Goal: Use online tool/utility: Utilize a website feature to perform a specific function

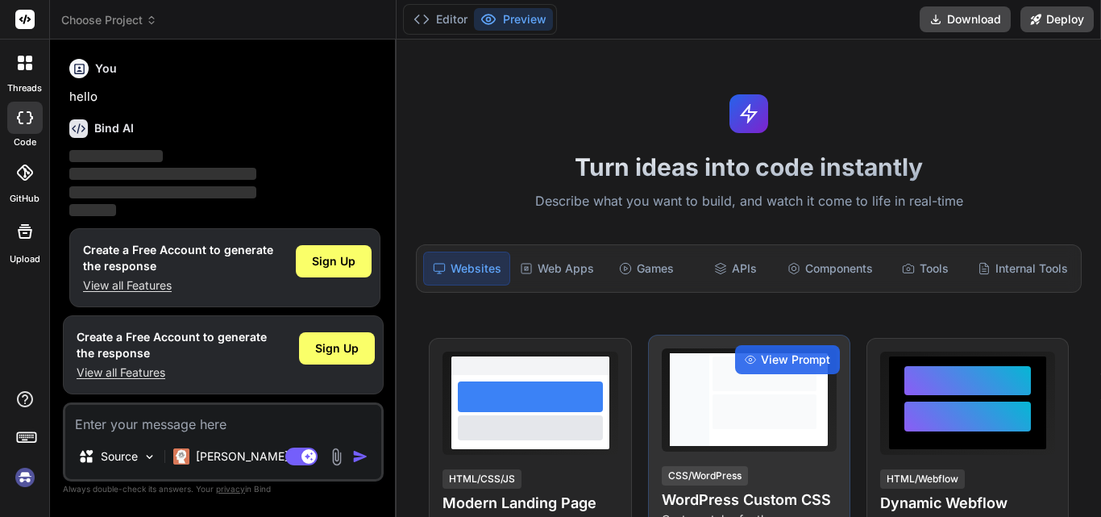
scroll to position [8, 0]
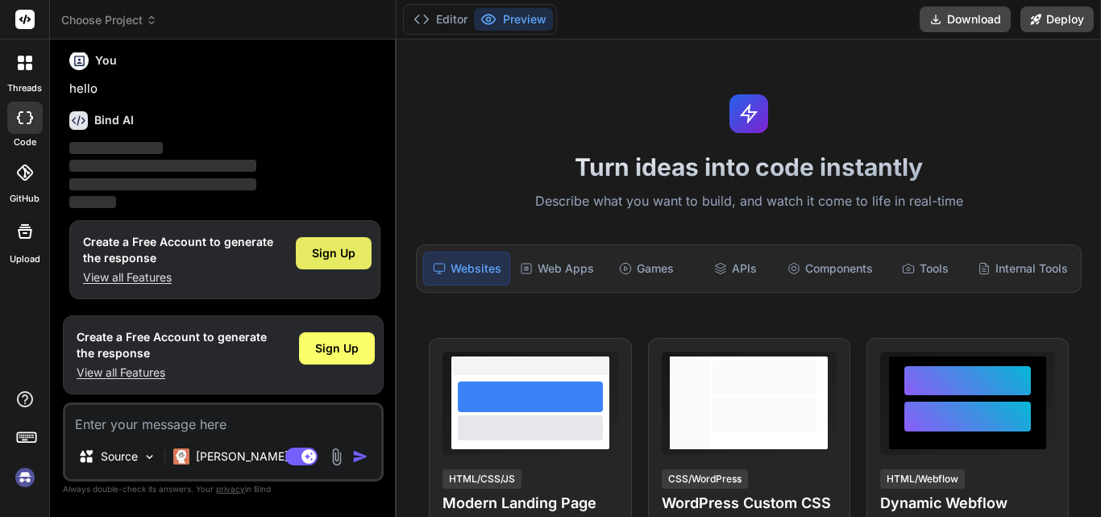
click at [325, 256] on span "Sign Up" at bounding box center [334, 253] width 44 height 16
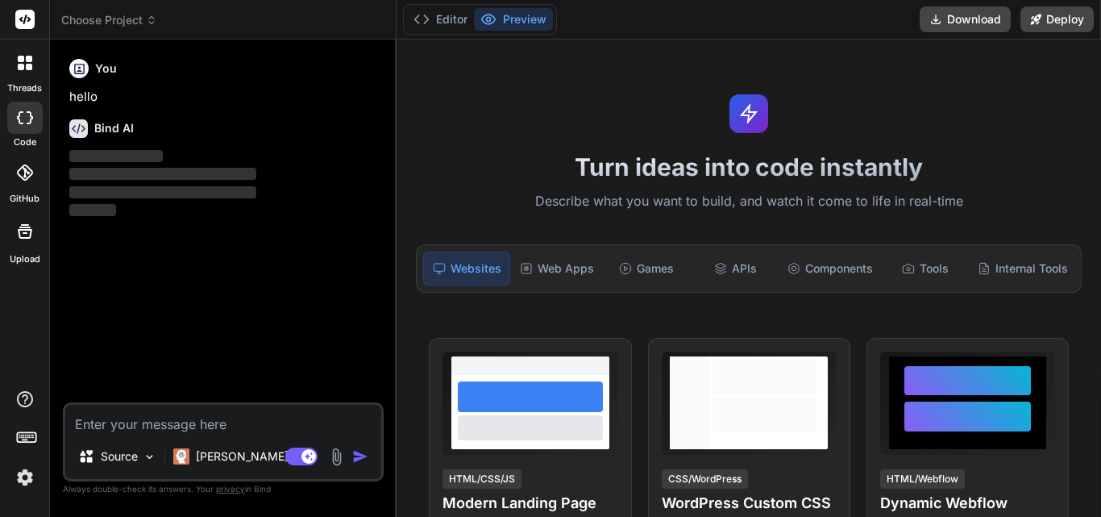
scroll to position [0, 0]
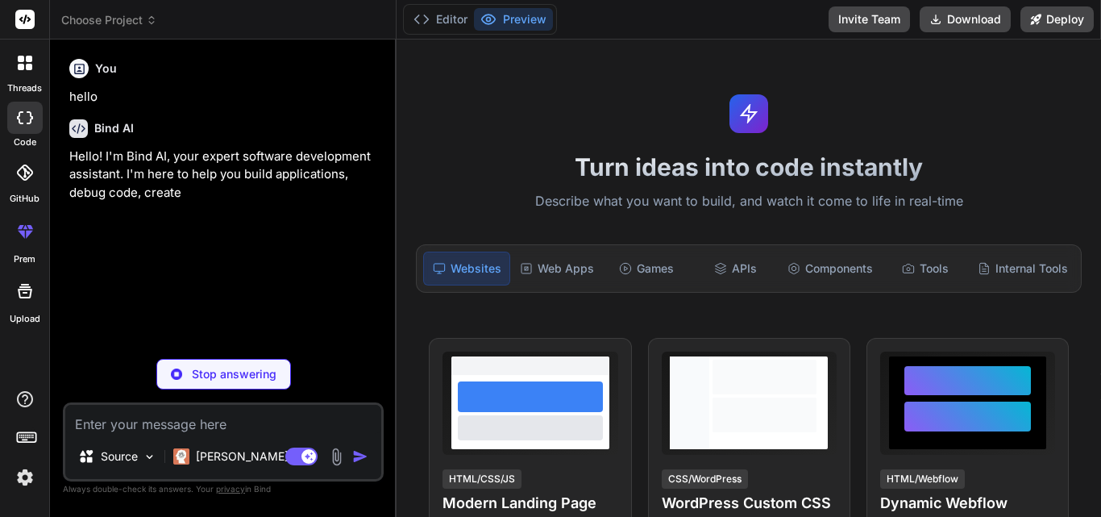
click at [189, 424] on textarea at bounding box center [223, 419] width 316 height 29
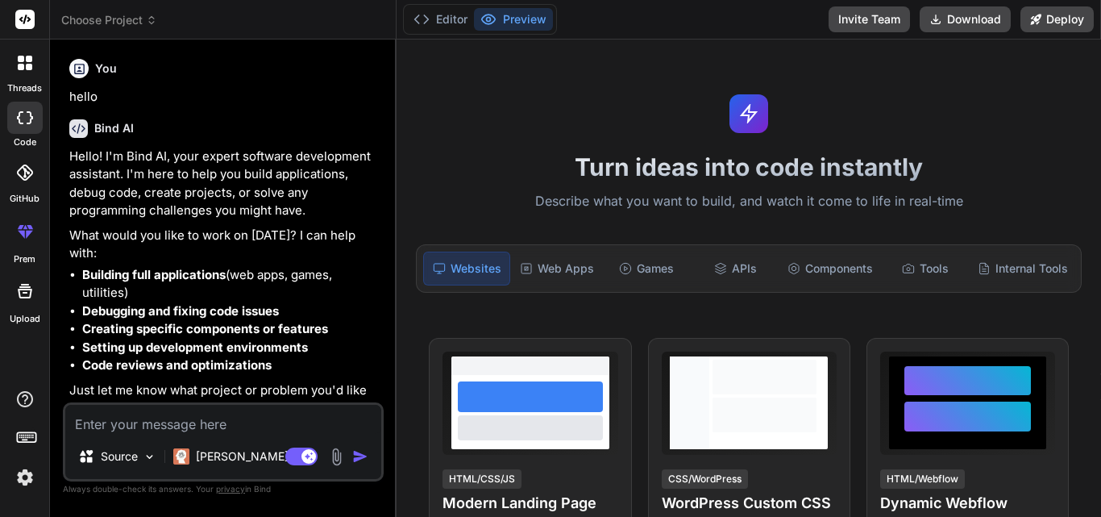
type textarea "x"
click at [214, 420] on textarea at bounding box center [223, 419] width 316 height 29
paste textarea "Loremip DO – Sitamet Cons (Adip Elits → Doeiusmodt) 8. Incididuntutla Etdolor (…"
type textarea "Loremip DO – Sitamet Cons (Adip Elits → Doeiusmodt) 8. Incididuntutla Etdolor (…"
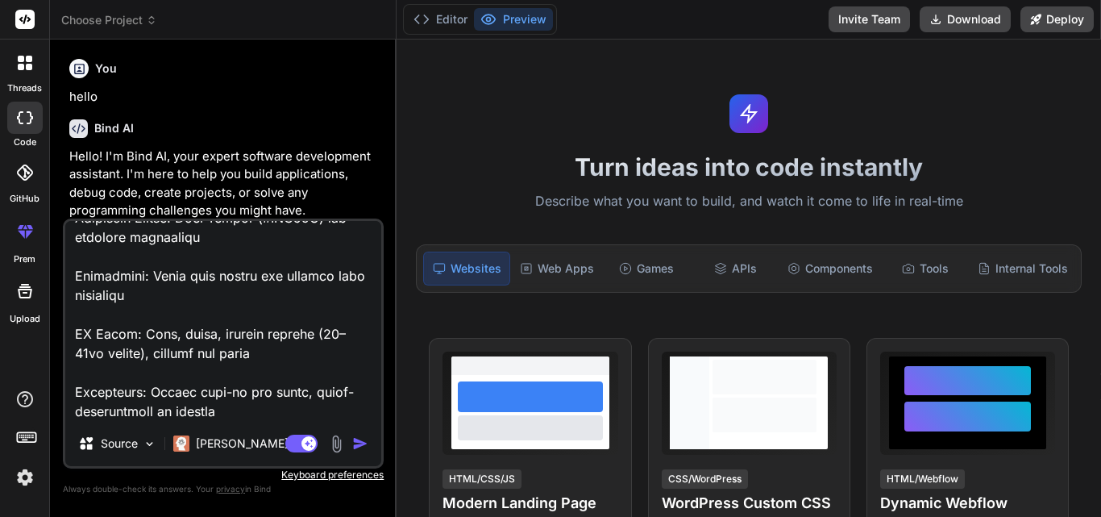
type textarea "x"
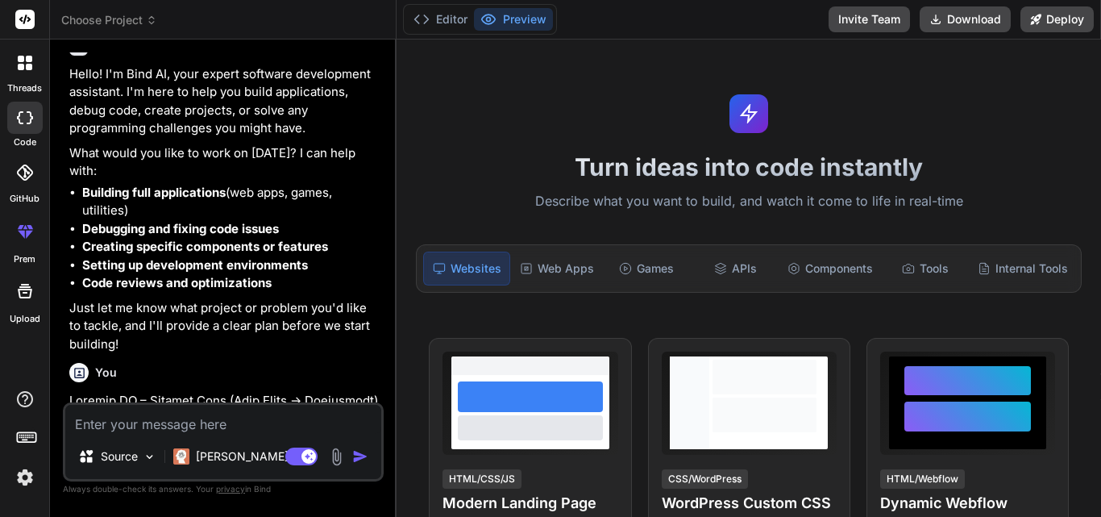
scroll to position [369, 0]
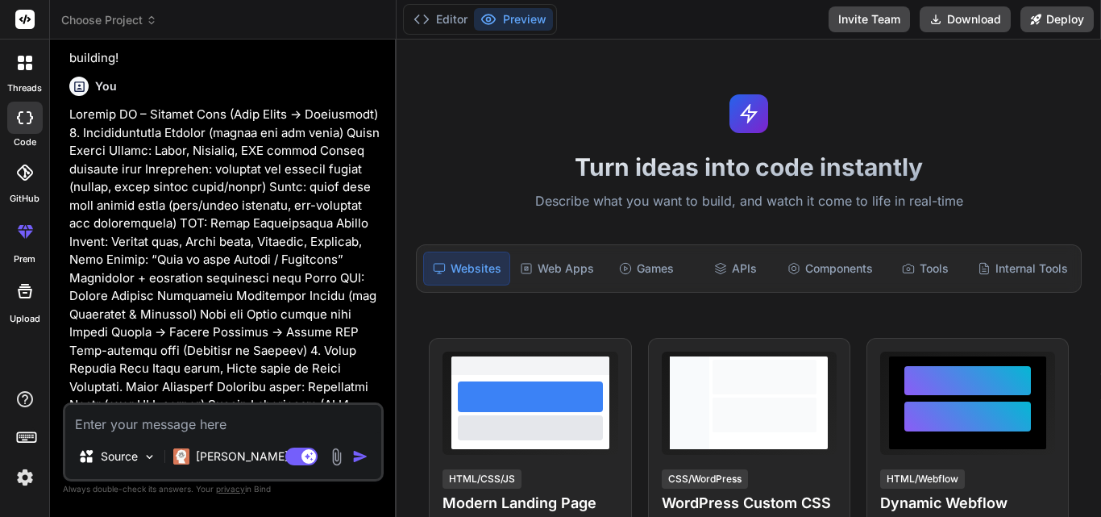
type textarea "x"
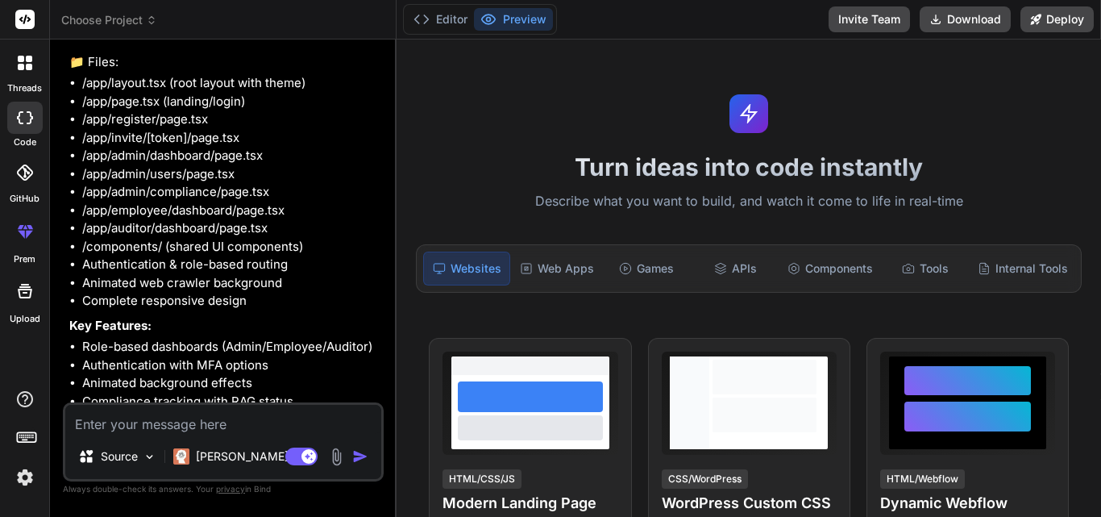
scroll to position [1859, 0]
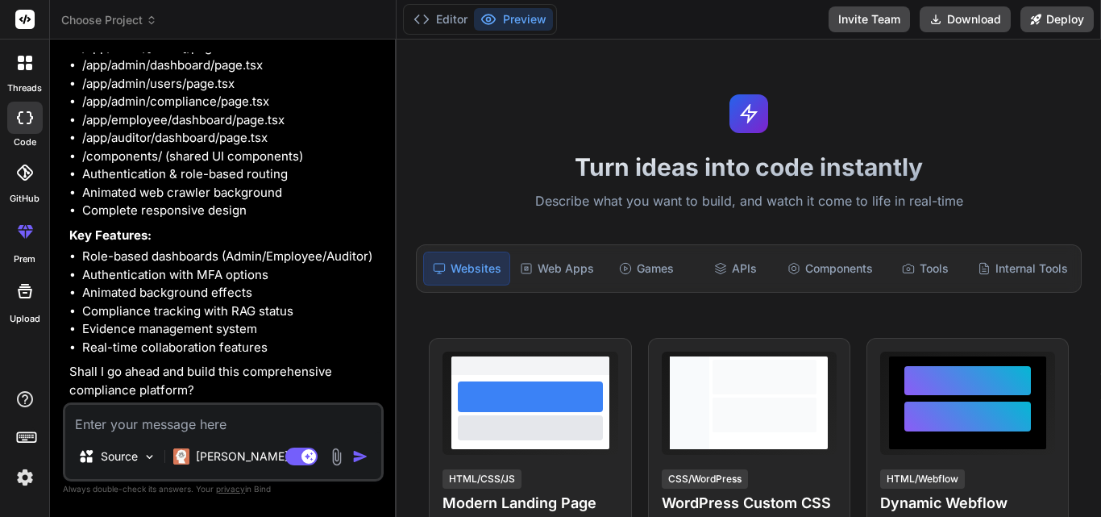
click at [167, 429] on textarea at bounding box center [223, 419] width 316 height 29
type textarea "y"
type textarea "x"
type textarea "ye"
type textarea "x"
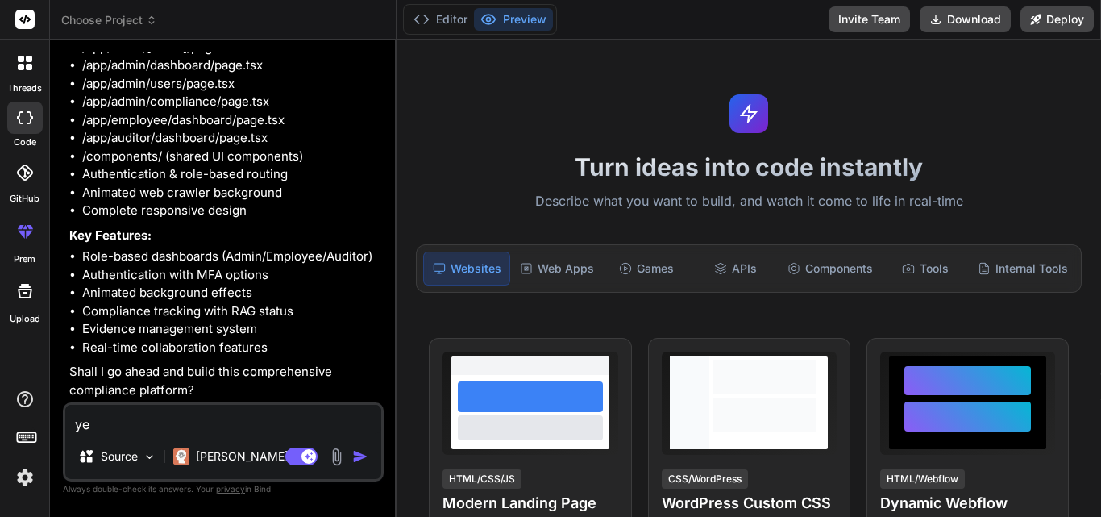
type textarea "yes"
type textarea "x"
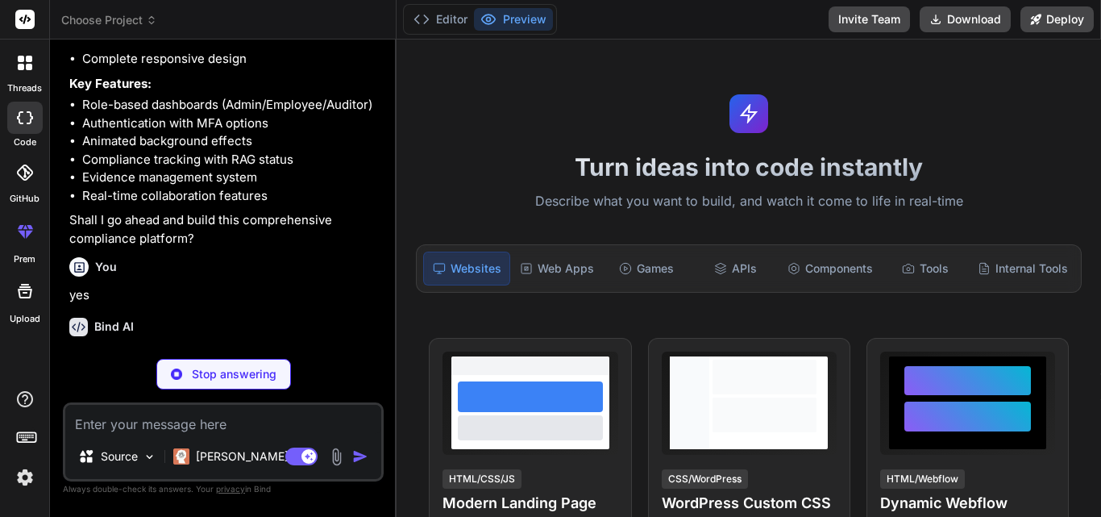
scroll to position [2026, 0]
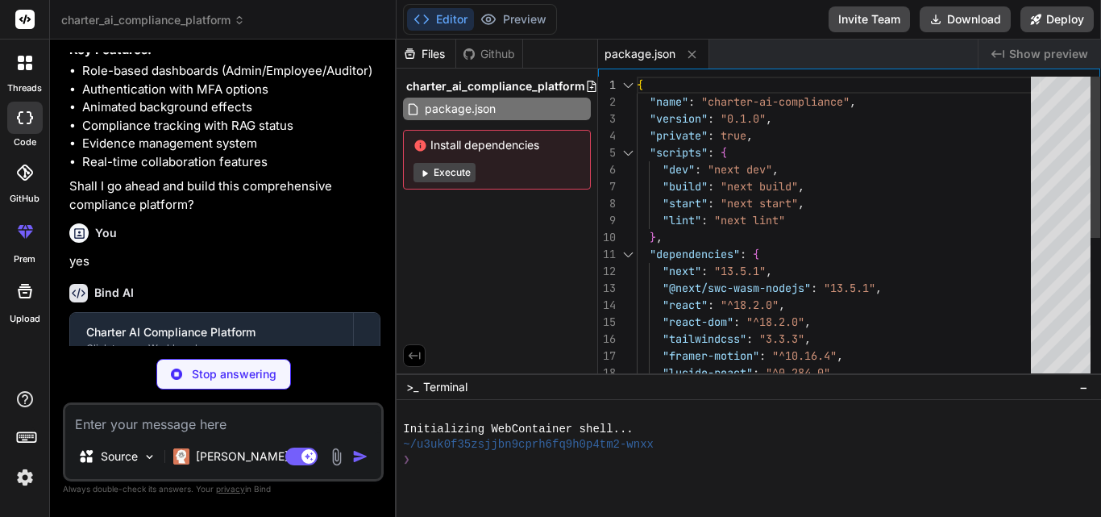
type textarea "x"
type textarea "module.exports = nextConfig"
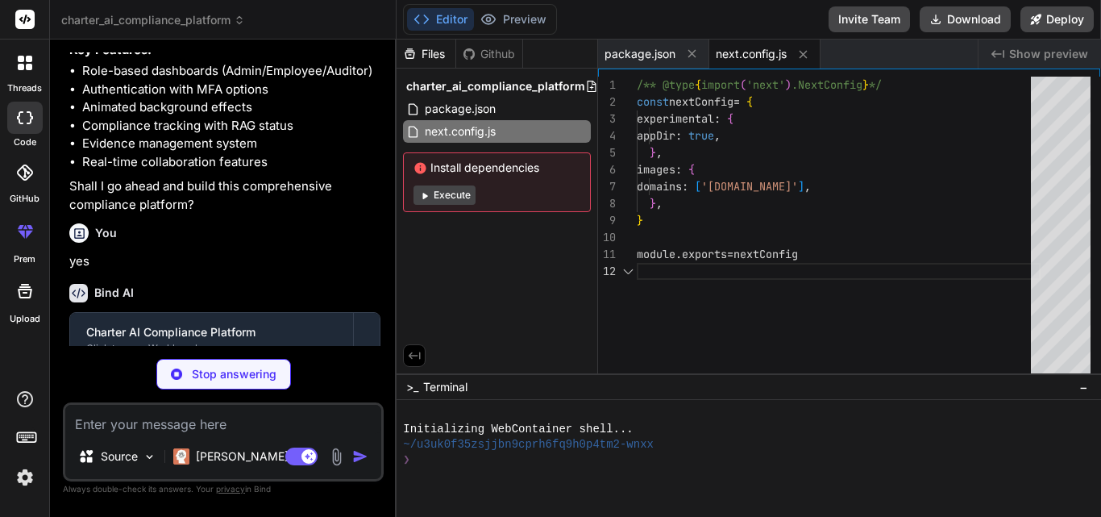
click at [445, 167] on span "Install dependencies" at bounding box center [497, 168] width 167 height 16
click at [453, 200] on button "Execute" at bounding box center [445, 194] width 62 height 19
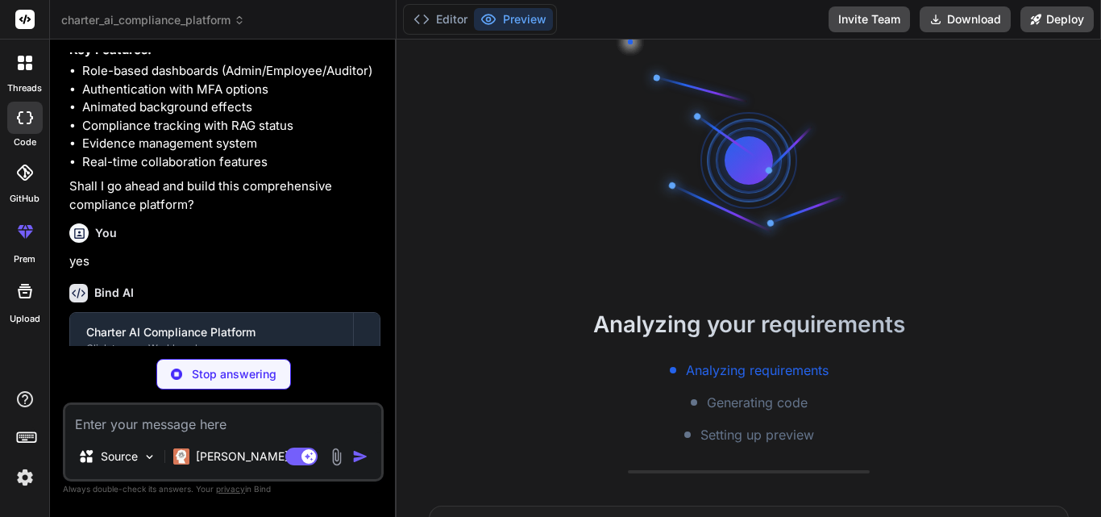
scroll to position [46, 0]
type textarea "x"
type textarea "plugins: [], }"
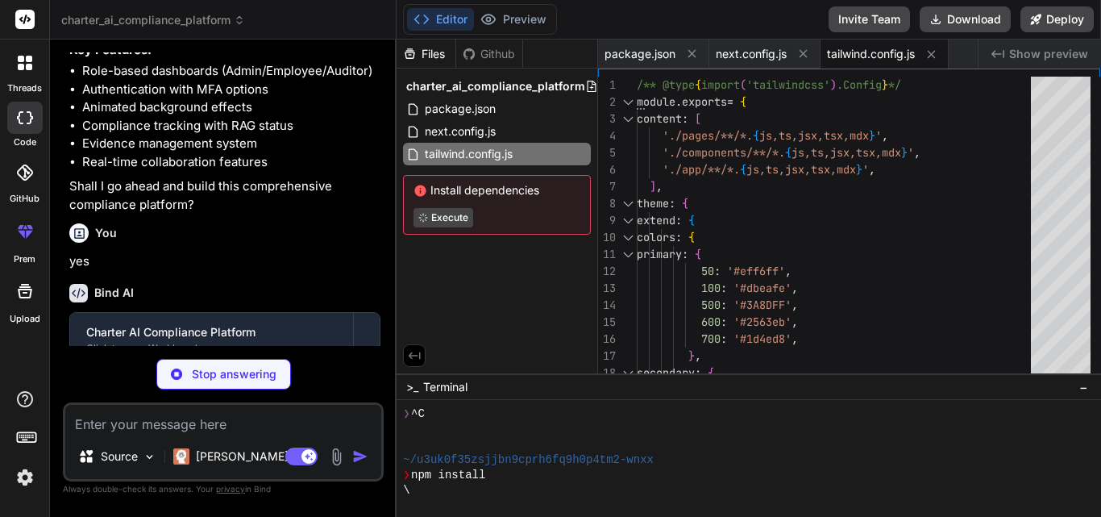
type textarea "x"
type textarea ""baseUrl": ".", "paths": { "@/*": ["./*"] } }, "include": ["next-env.d.ts", "**…"
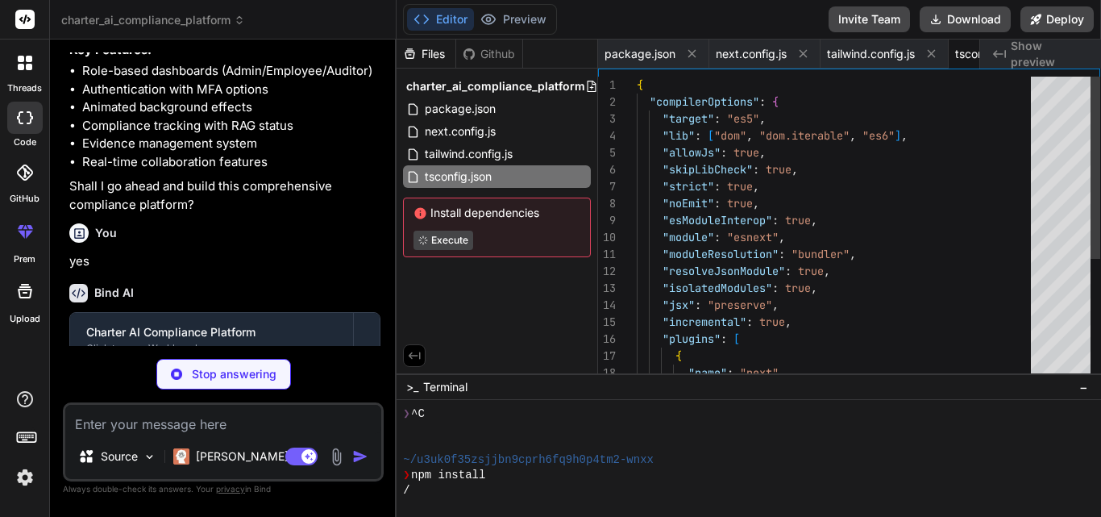
scroll to position [0, 81]
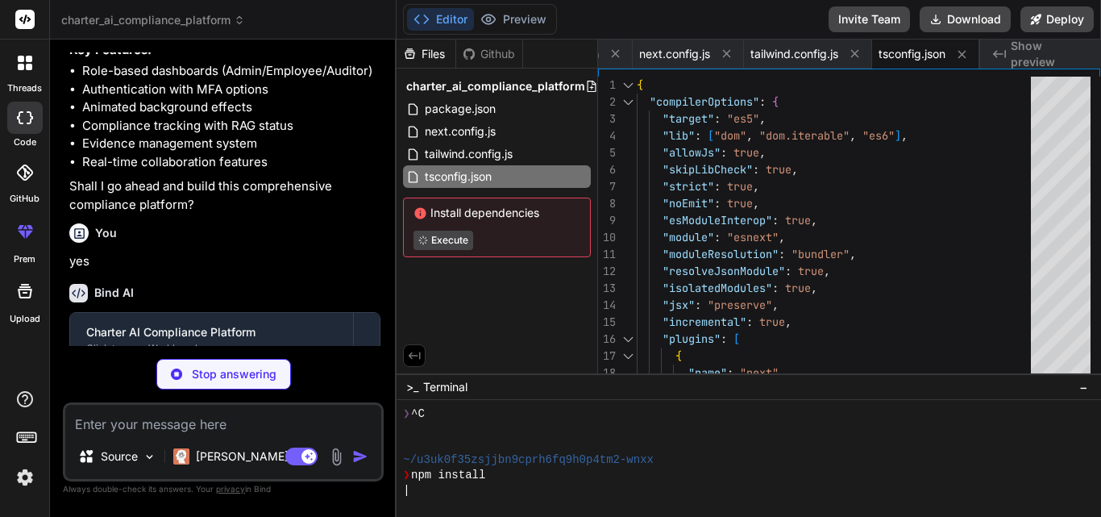
type textarea "x"
type textarea "66% { transform: translateY(5px) rotate(240deg); } } @keyframes pulse { 0%, 100…"
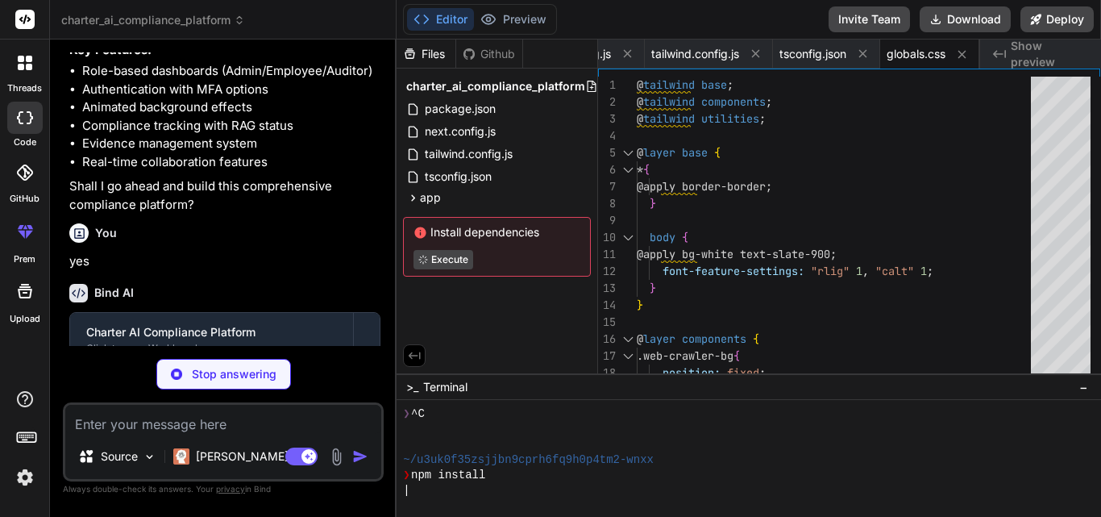
type textarea "x"
type textarea "<html lang="en"> <body className={inter.className}> <WebCrawlerBackground /> {c…"
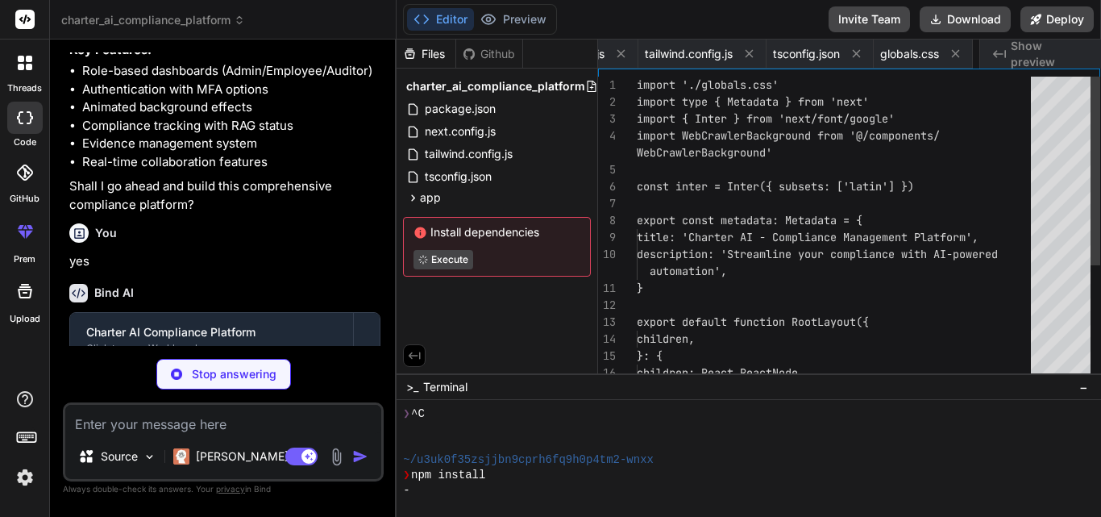
scroll to position [0, 279]
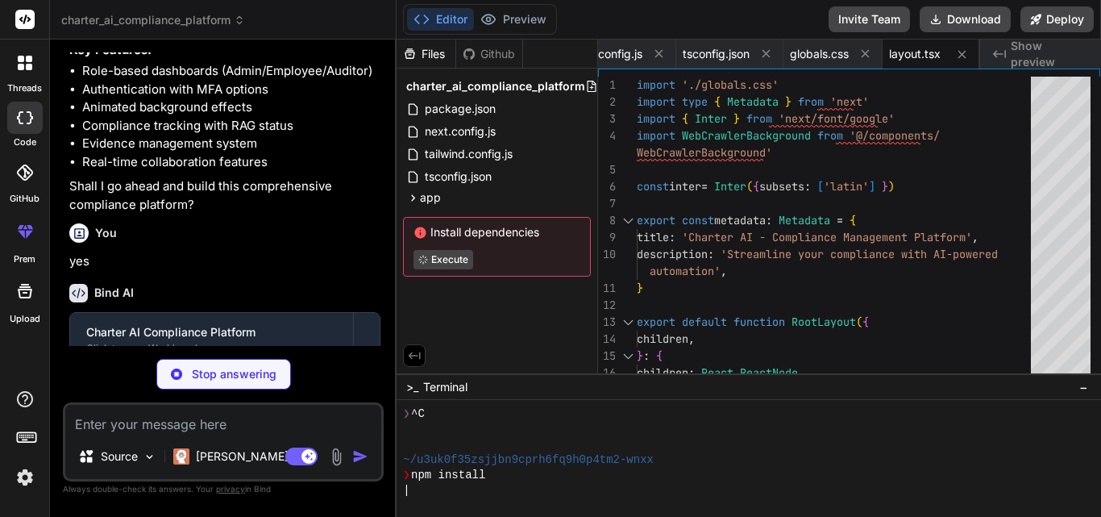
type textarea "x"
type textarea "))} </div> ) }"
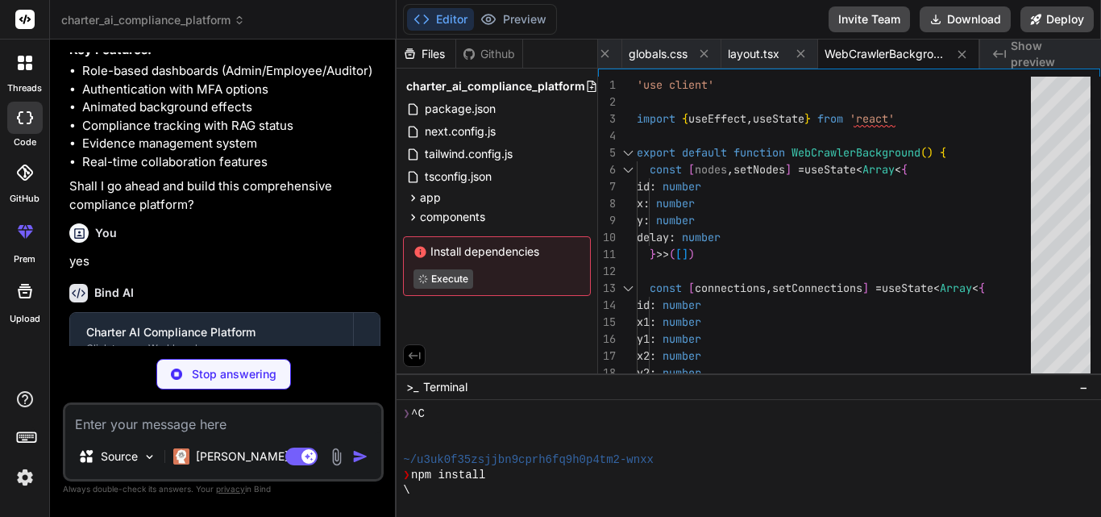
type textarea "x"
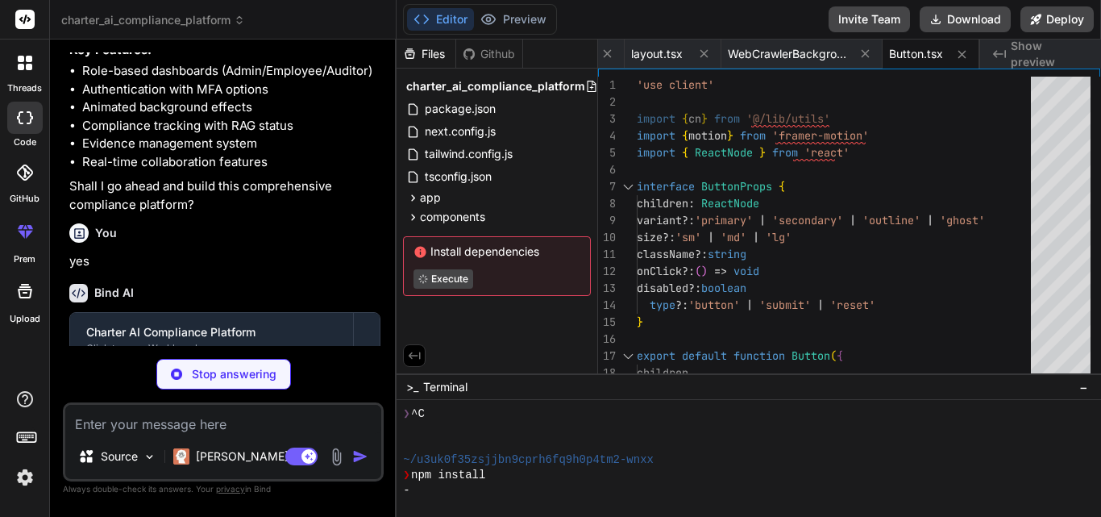
type textarea "x"
type textarea ") Input.displayName = 'Input' export default Input"
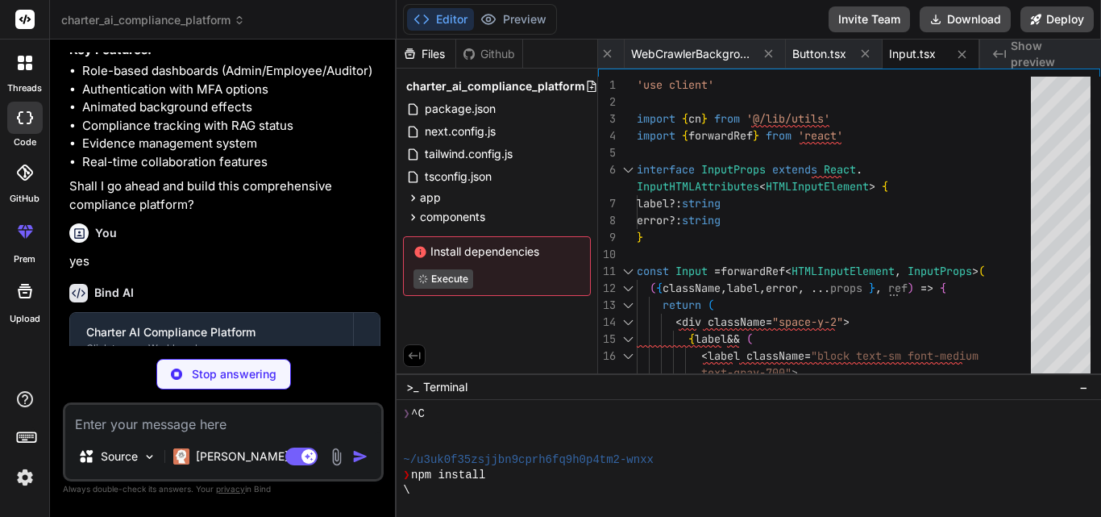
type textarea "x"
type textarea "}"
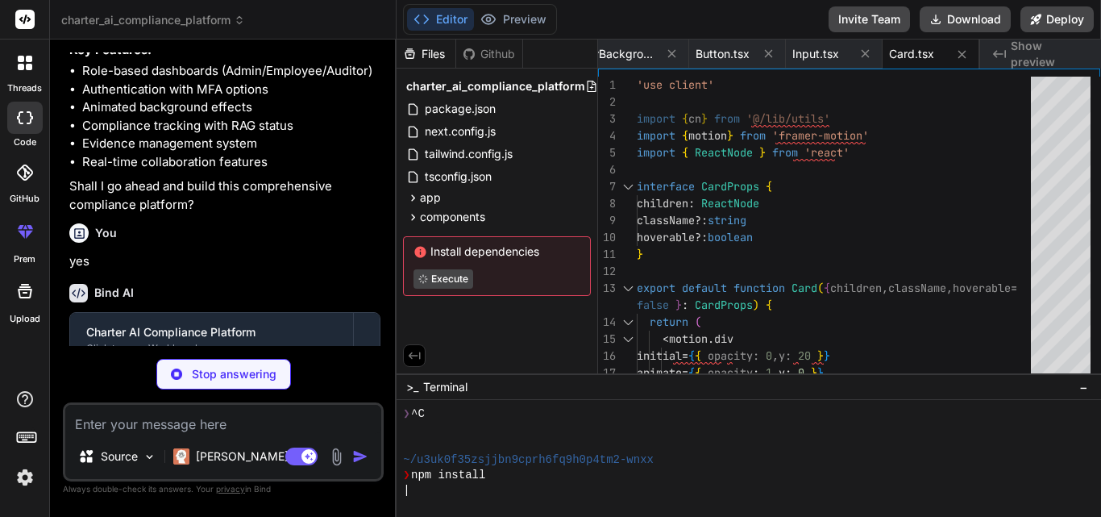
type textarea "x"
type textarea "import { type ClassValue, clsx } from 'clsx' import { twMerge } from 'tailwind-…"
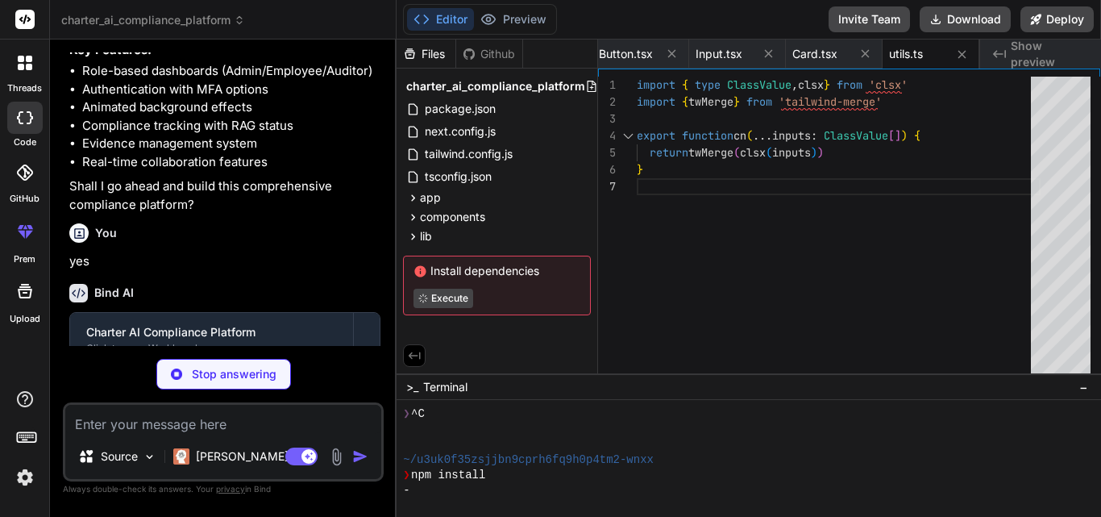
type textarea "x"
type textarea "</div> </div> ) }"
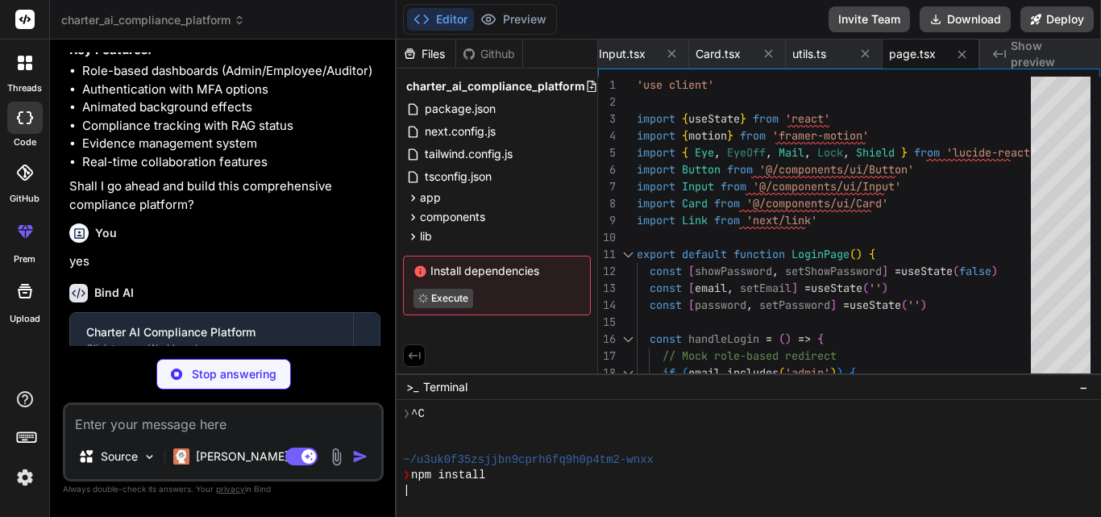
type textarea "x"
type textarea "</Card> </div> </div> ) }"
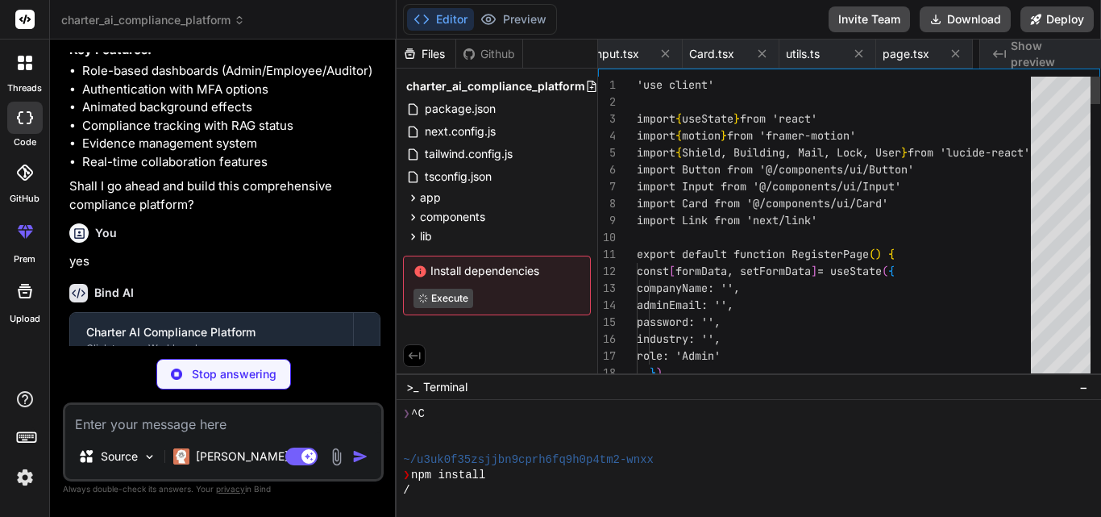
scroll to position [0, 1021]
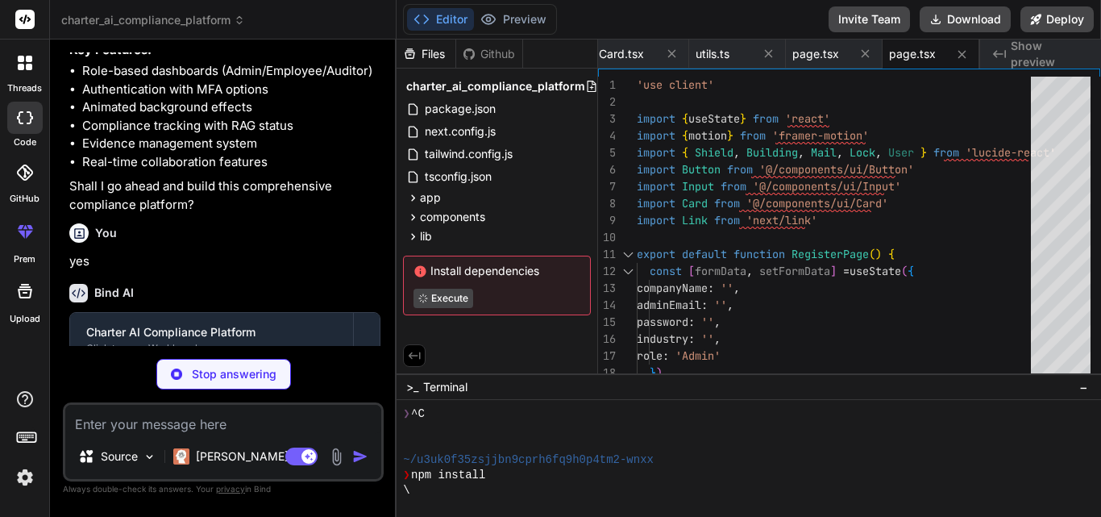
type textarea "x"
type textarea "</div> ) }"
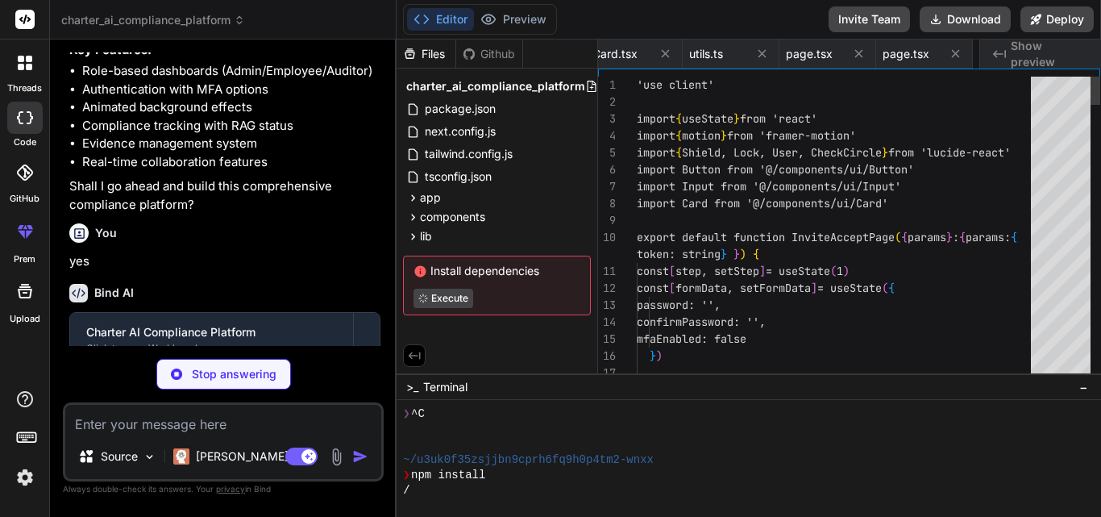
scroll to position [0, 1118]
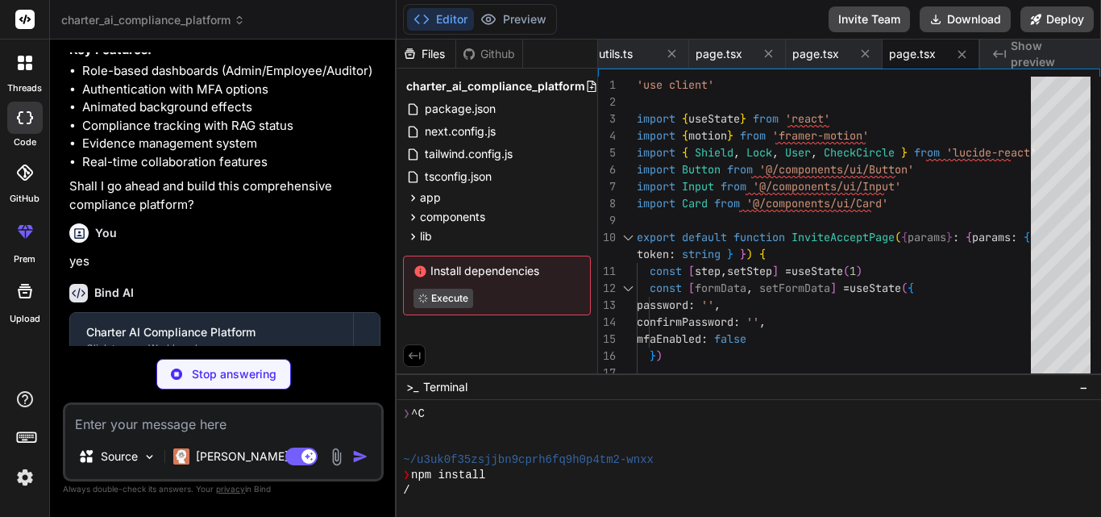
type textarea "x"
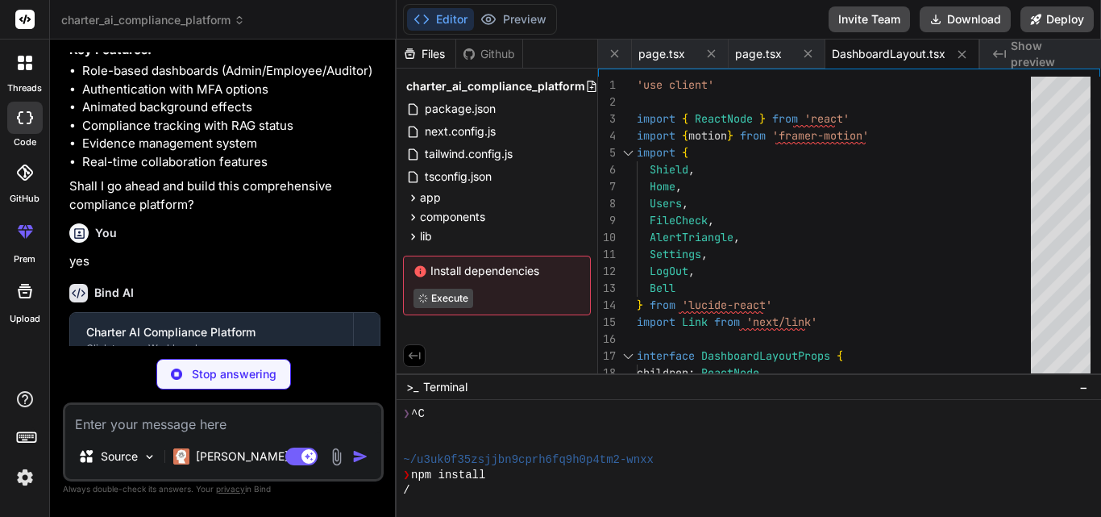
type textarea "x"
type textarea "</Card> </div> </DashboardLayout> ) }"
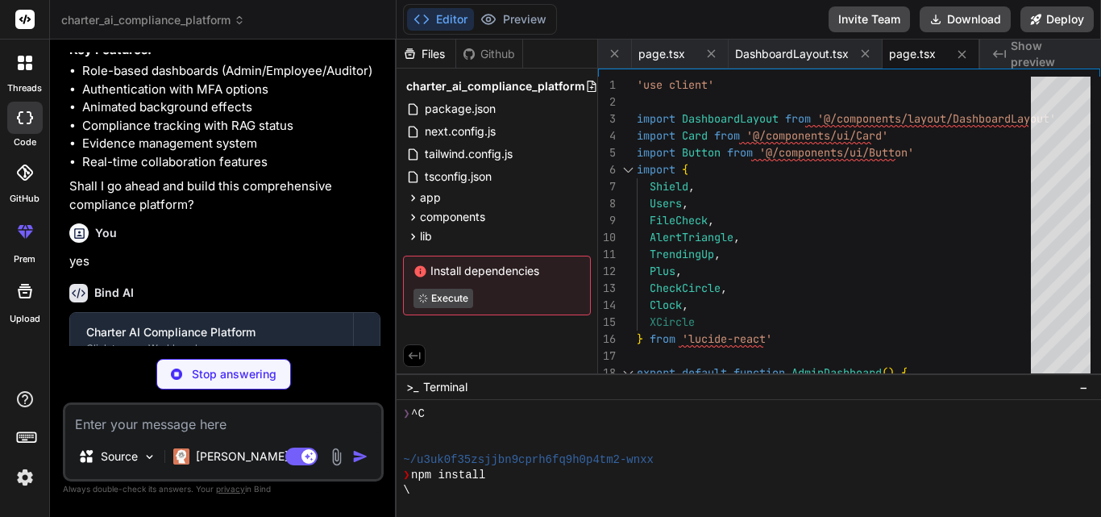
type textarea "x"
type textarea "<Button variant="outline" size="sm">3</Button> <Button variant="outline" size="…"
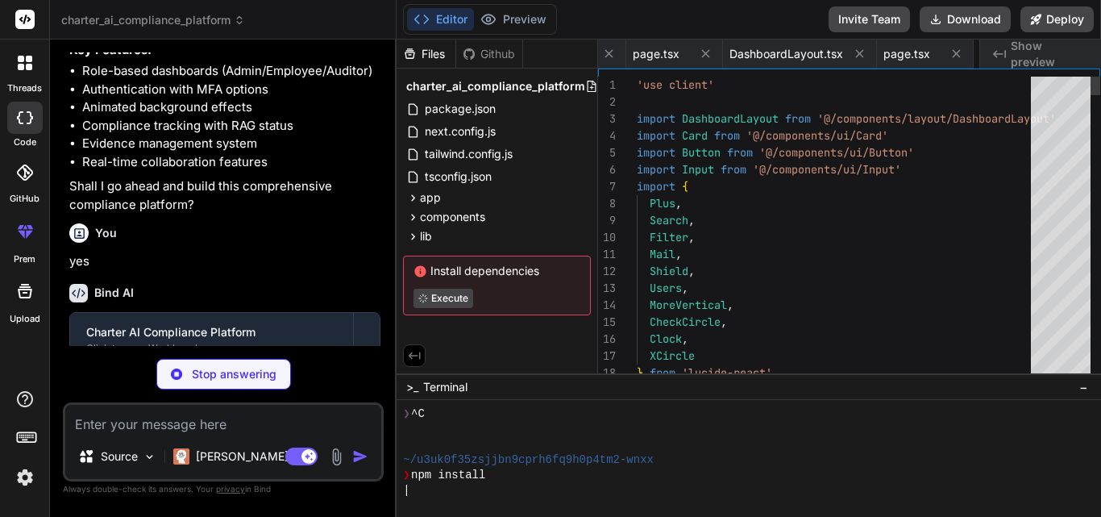
scroll to position [0, 1464]
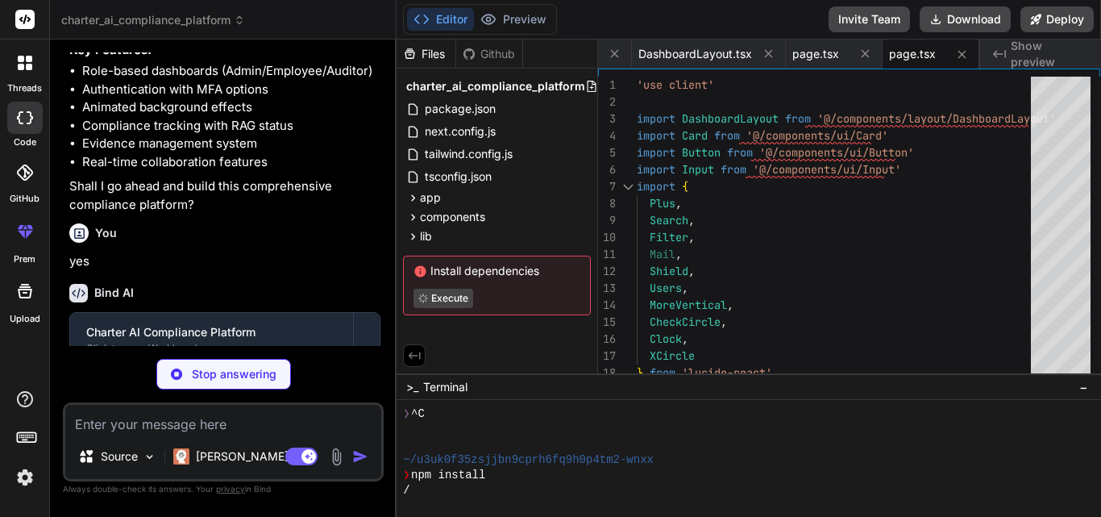
type textarea "x"
type textarea "</div> </DashboardLayout> ) }"
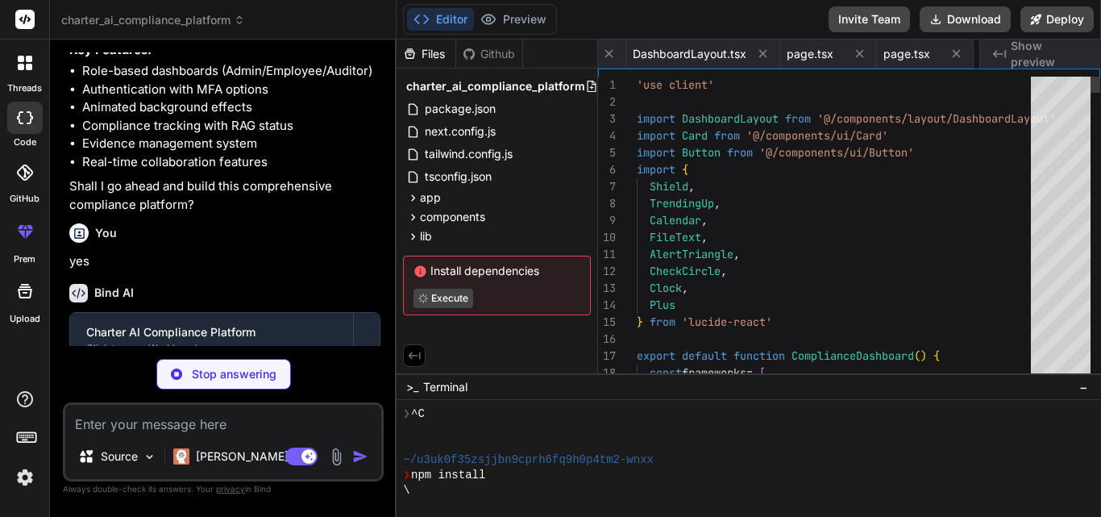
scroll to position [0, 1561]
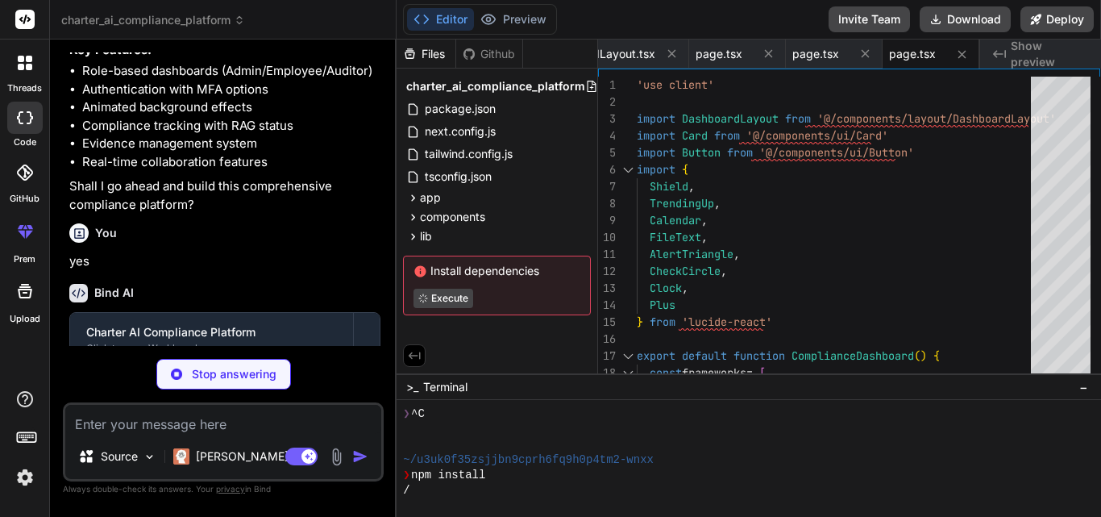
type textarea "x"
type textarea "</Card> </div> </DashboardLayout> ) }"
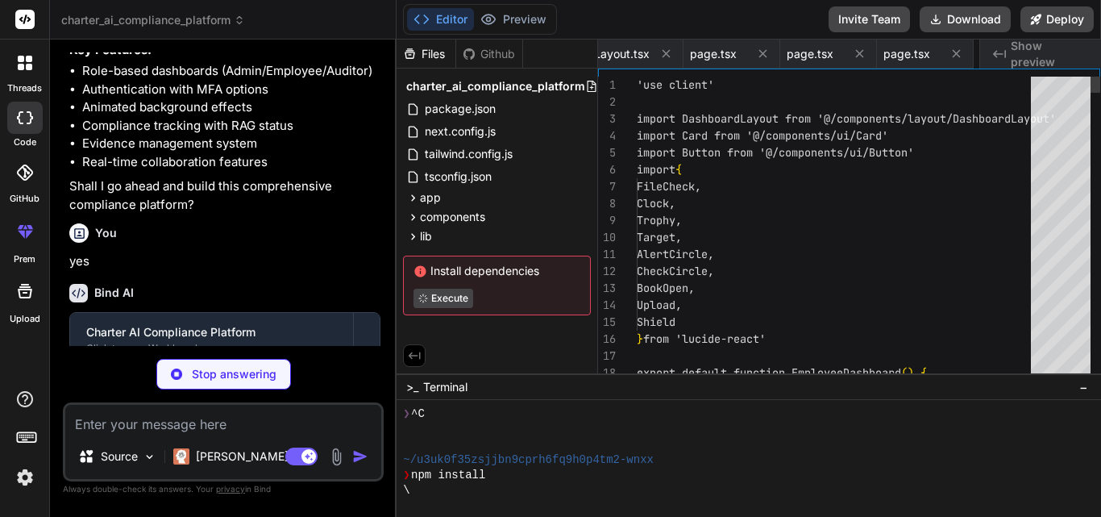
scroll to position [0, 1658]
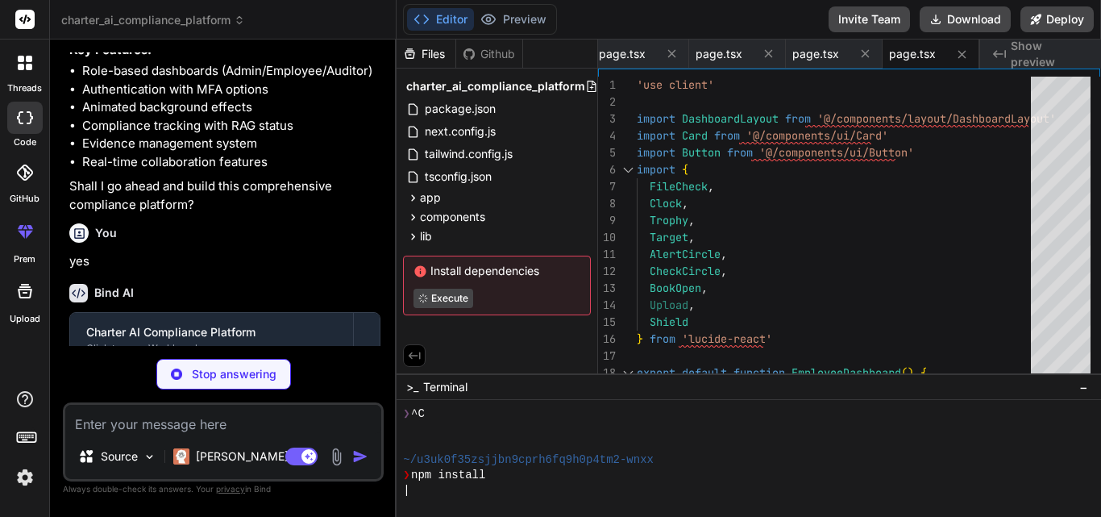
type textarea "x"
type textarea "</div> </DashboardLayout> ) }"
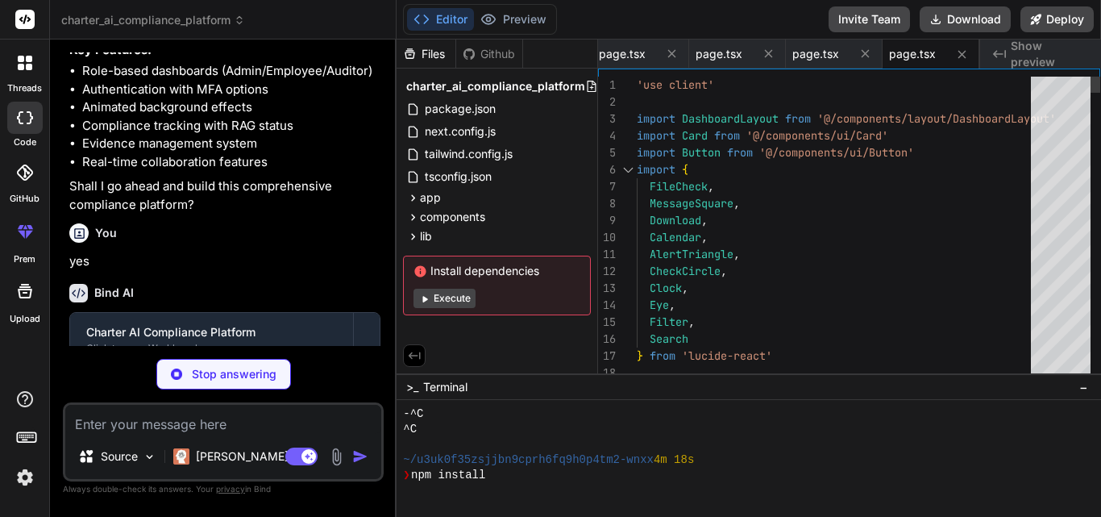
scroll to position [123, 0]
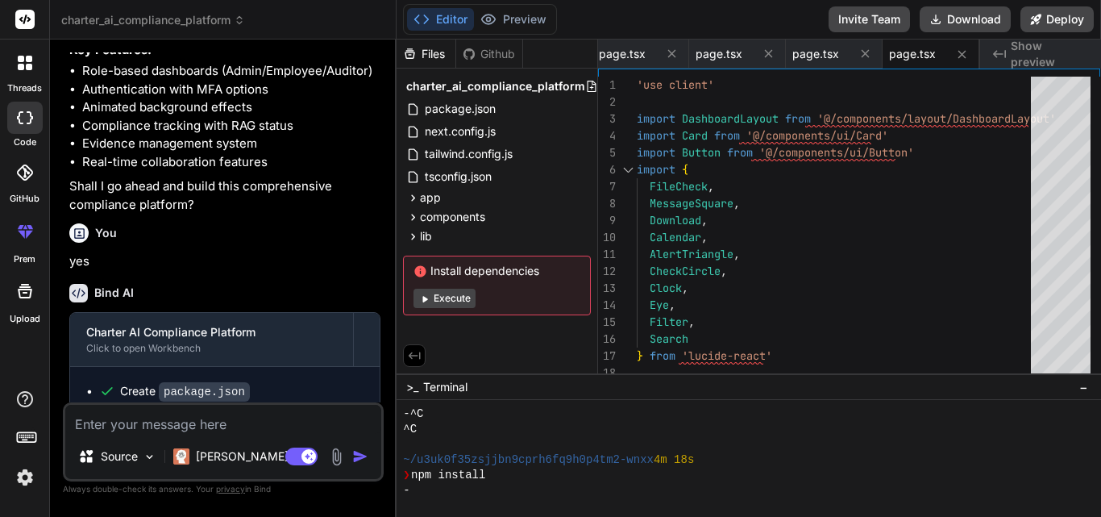
drag, startPoint x: 538, startPoint y: 261, endPoint x: 466, endPoint y: 326, distance: 96.5
click at [466, 326] on div "Files Github charter_ai_compliance_platform package.json next.config.js tailwin…" at bounding box center [498, 207] width 202 height 334
click at [347, 271] on p "yes" at bounding box center [224, 261] width 311 height 19
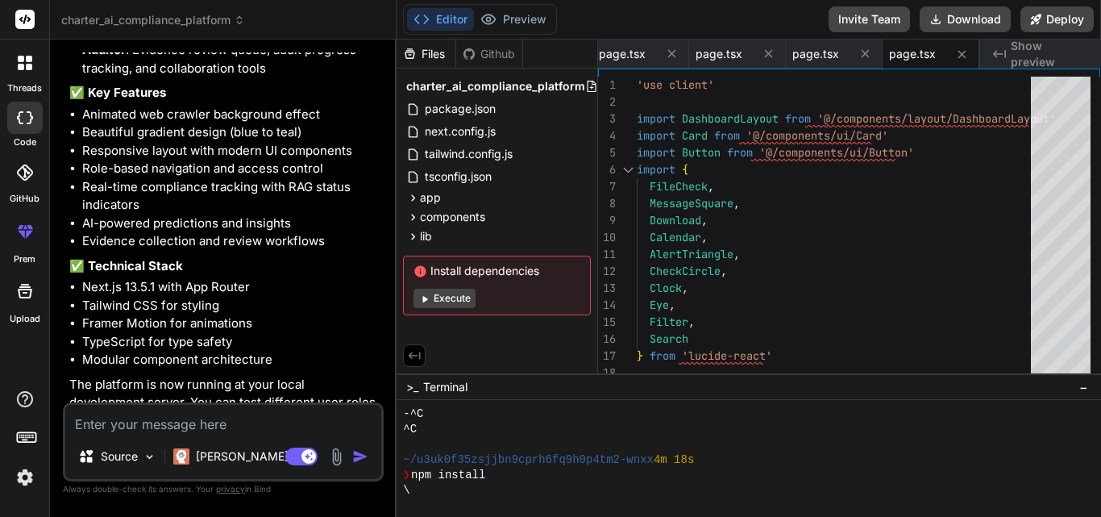
scroll to position [3346, 0]
click at [454, 298] on button "Execute" at bounding box center [445, 298] width 62 height 19
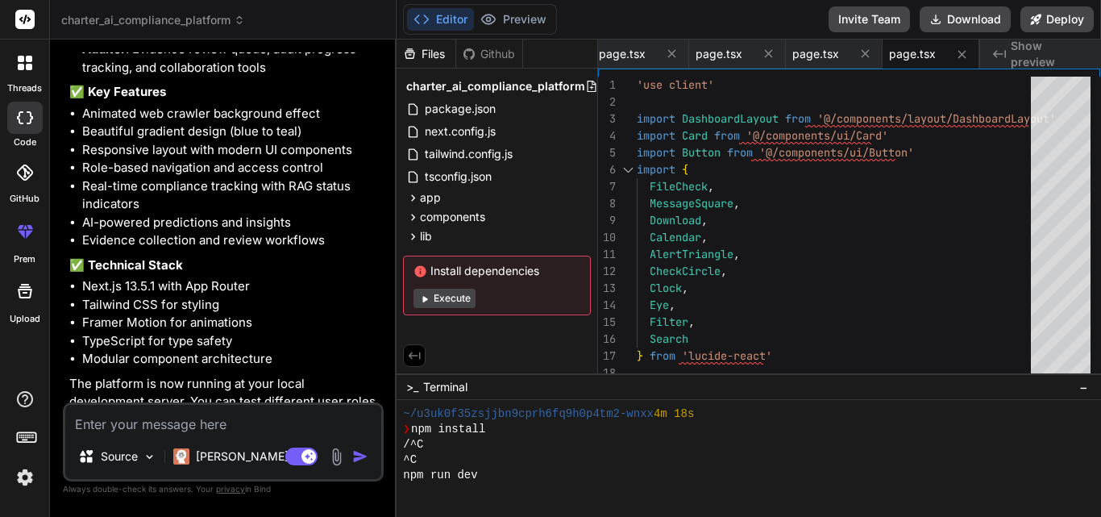
click at [448, 300] on button "Execute" at bounding box center [445, 298] width 62 height 19
type textarea "x"
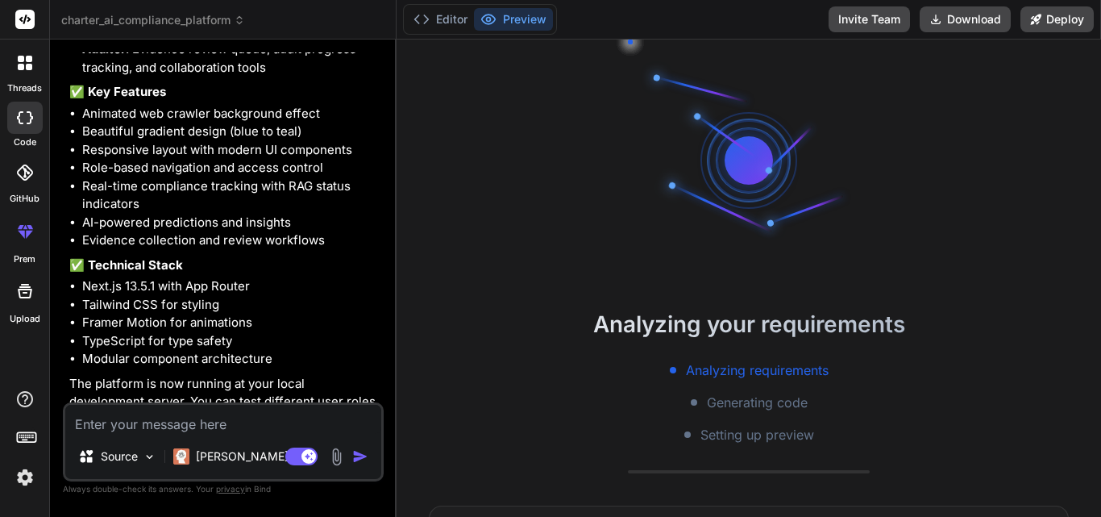
click at [513, 18] on button "Preview" at bounding box center [513, 19] width 79 height 23
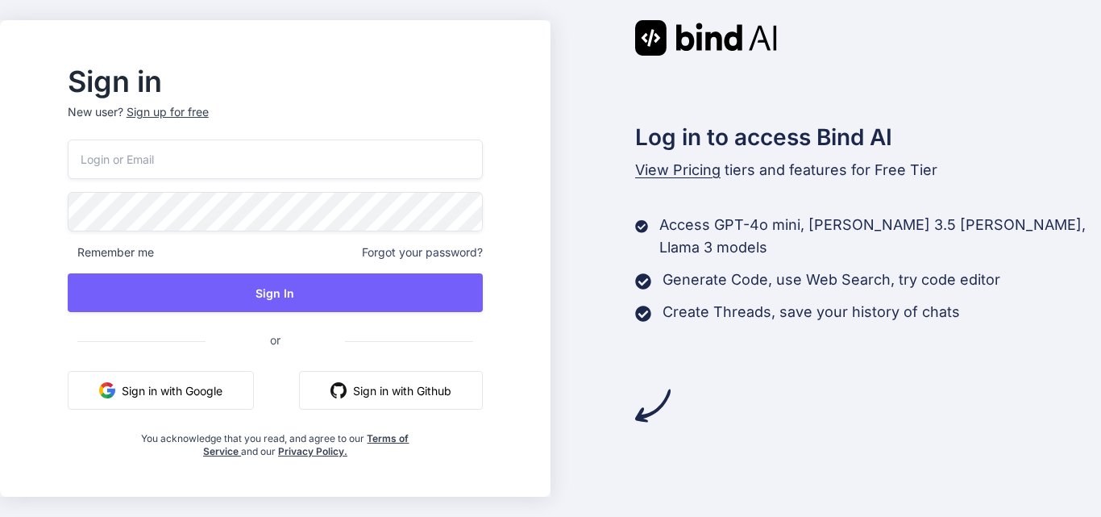
click at [208, 393] on button "Sign in with Google" at bounding box center [161, 390] width 186 height 39
